Goal: Task Accomplishment & Management: Manage account settings

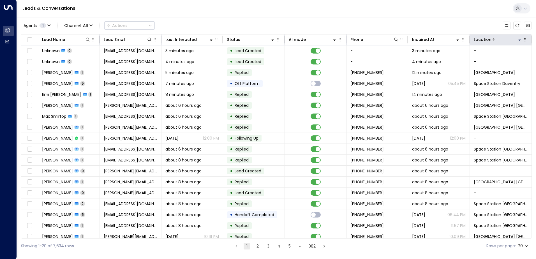
click at [518, 40] on icon at bounding box center [520, 39] width 4 height 4
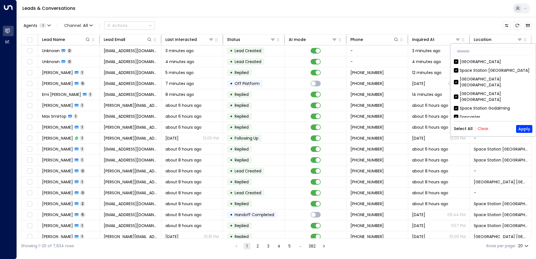
click at [481, 128] on button "Clear" at bounding box center [483, 129] width 11 height 4
click at [476, 81] on div "[GEOGRAPHIC_DATA] [GEOGRAPHIC_DATA]" at bounding box center [496, 82] width 73 height 12
click at [521, 128] on button "Apply" at bounding box center [525, 129] width 16 height 8
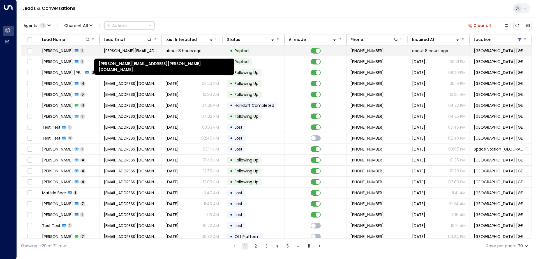
click at [114, 49] on span "[PERSON_NAME][EMAIL_ADDRESS][PERSON_NAME][DOMAIN_NAME]" at bounding box center [131, 51] width 54 height 6
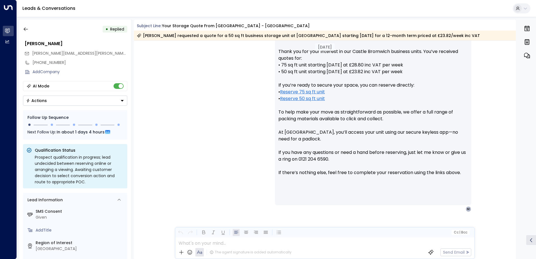
scroll to position [221, 0]
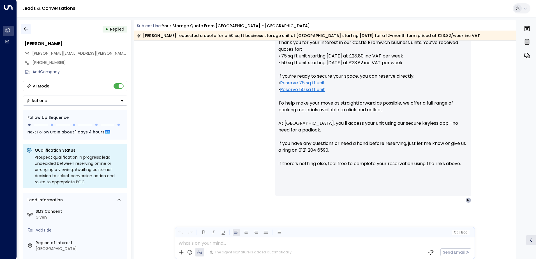
click at [24, 28] on icon "button" at bounding box center [26, 29] width 6 height 6
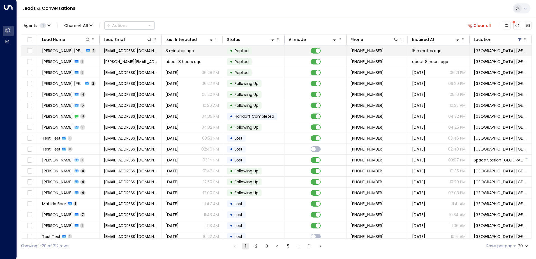
click at [189, 49] on span "8 minutes ago" at bounding box center [180, 51] width 29 height 6
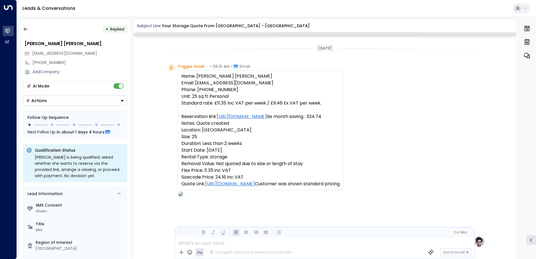
scroll to position [246, 0]
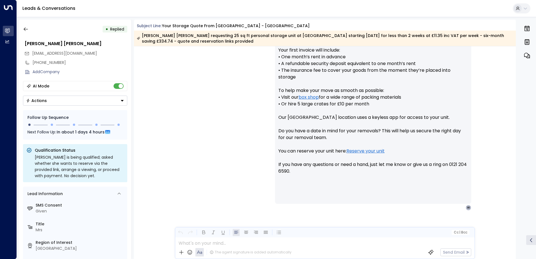
click at [45, 103] on div "Actions" at bounding box center [36, 100] width 21 height 5
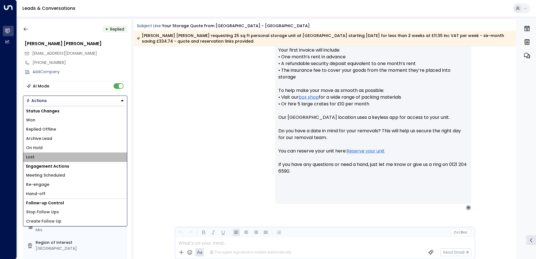
click at [35, 156] on li "Lost" at bounding box center [75, 157] width 104 height 9
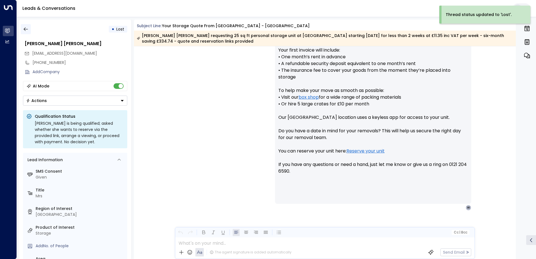
click at [27, 29] on icon "button" at bounding box center [26, 29] width 4 height 4
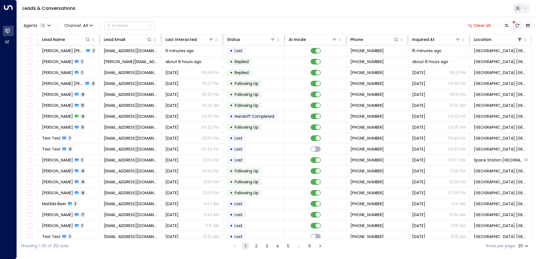
click at [520, 26] on button "There are new threads available. Refresh the grid to view the latest updates." at bounding box center [518, 26] width 8 height 8
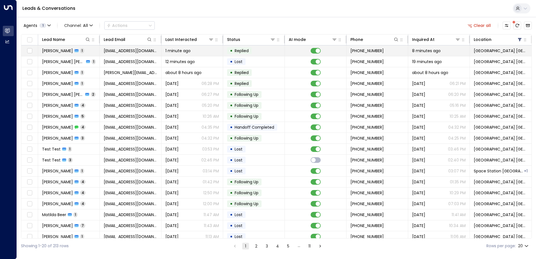
click at [277, 49] on td "• Replied" at bounding box center [254, 50] width 62 height 11
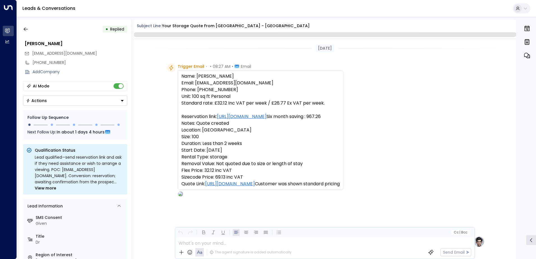
scroll to position [213, 0]
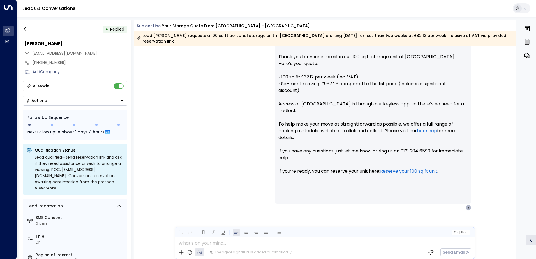
click at [68, 102] on button "Actions" at bounding box center [75, 101] width 104 height 10
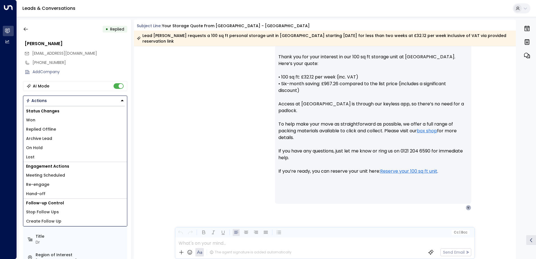
click at [40, 155] on li "Lost" at bounding box center [75, 157] width 104 height 9
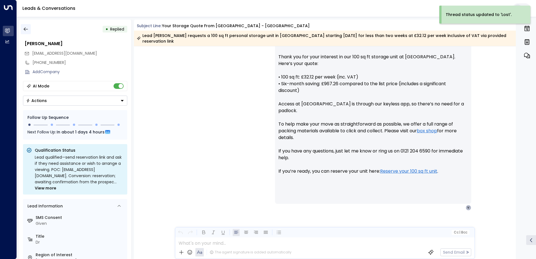
click at [28, 31] on icon "button" at bounding box center [26, 29] width 6 height 6
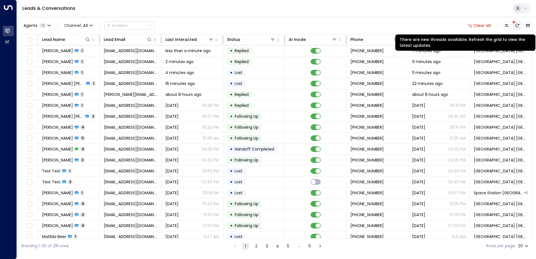
click at [519, 24] on icon "There are new threads available. Refresh the grid to view the latest updates." at bounding box center [517, 25] width 4 height 4
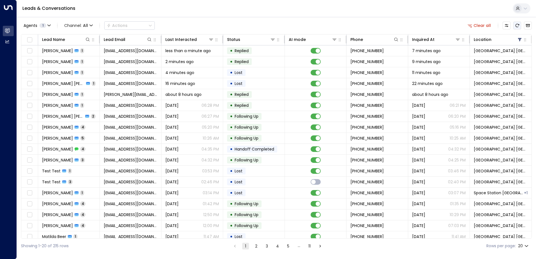
click at [520, 26] on button "Refresh" at bounding box center [518, 26] width 8 height 8
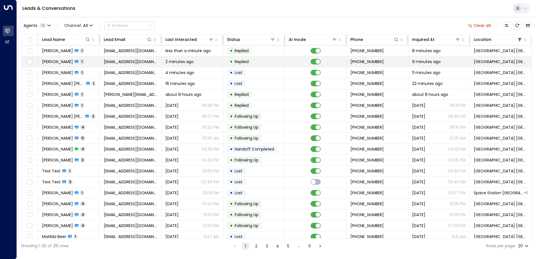
click at [159, 62] on td "[EMAIL_ADDRESS][DOMAIN_NAME]" at bounding box center [131, 61] width 62 height 11
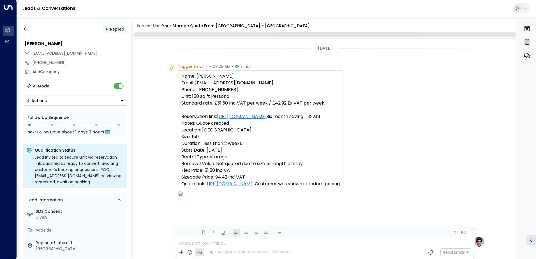
scroll to position [219, 0]
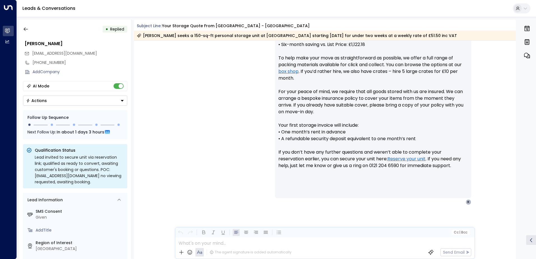
click at [54, 101] on button "Actions" at bounding box center [75, 101] width 104 height 10
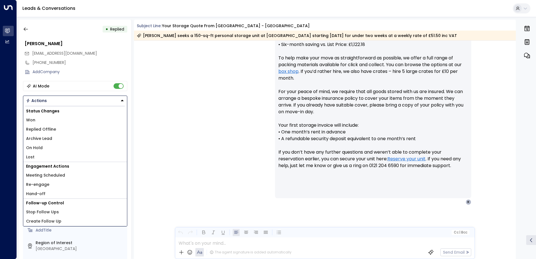
click at [35, 155] on li "Lost" at bounding box center [75, 157] width 104 height 9
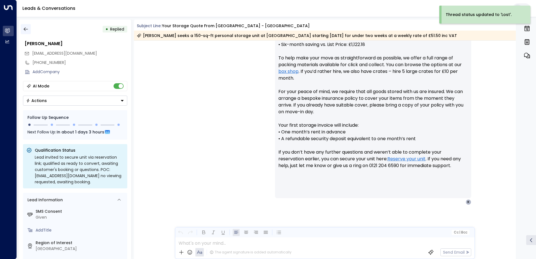
click at [25, 27] on icon "button" at bounding box center [26, 29] width 6 height 6
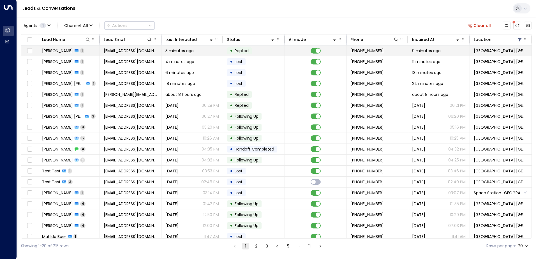
click at [141, 50] on td "[EMAIL_ADDRESS][DOMAIN_NAME]" at bounding box center [131, 50] width 62 height 11
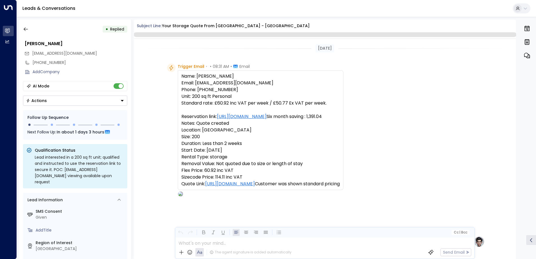
scroll to position [212, 0]
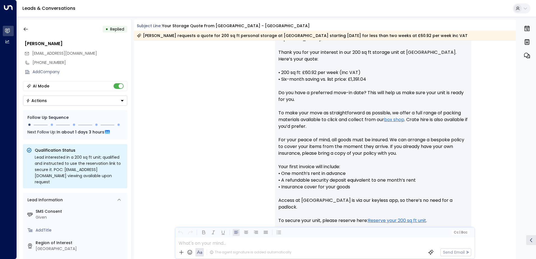
click at [55, 102] on button "Actions" at bounding box center [75, 101] width 104 height 10
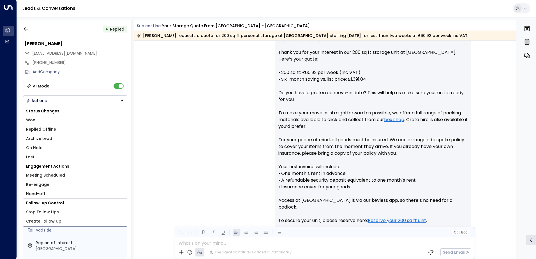
click at [42, 160] on li "Lost" at bounding box center [75, 157] width 104 height 9
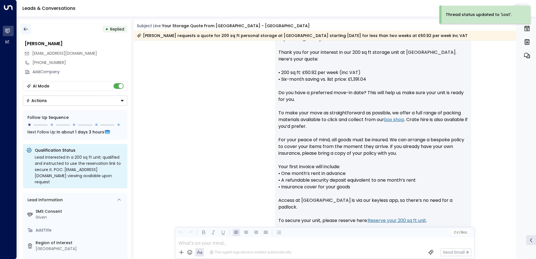
click at [28, 31] on icon "button" at bounding box center [26, 29] width 6 height 6
